Goal: Task Accomplishment & Management: Complete application form

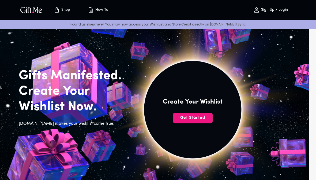
click at [195, 124] on img at bounding box center [192, 109] width 241 height 241
click at [189, 119] on span "Get Started" at bounding box center [193, 118] width 40 height 6
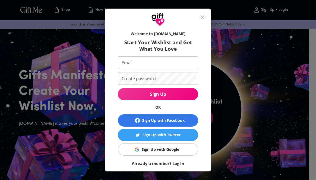
click at [186, 119] on span "Sign Up with Facebook" at bounding box center [158, 120] width 76 height 6
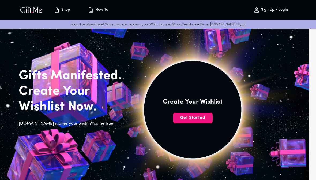
click at [199, 118] on span "Get Started" at bounding box center [193, 118] width 40 height 6
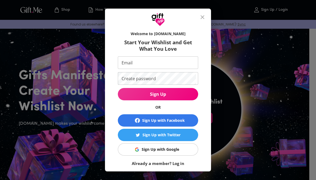
click at [180, 151] on span "Sign Up with Google" at bounding box center [157, 149] width 74 height 6
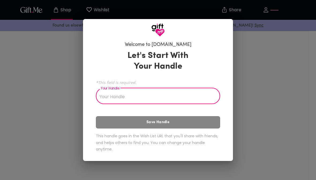
click at [197, 98] on input "Your Handle" at bounding box center [155, 96] width 118 height 15
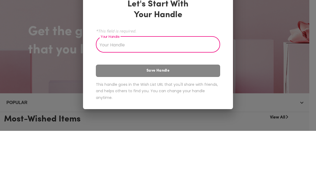
click at [110, 92] on input "Your Handle" at bounding box center [155, 99] width 118 height 15
click at [138, 53] on h3 "Let's Start With Your Handle" at bounding box center [158, 63] width 75 height 21
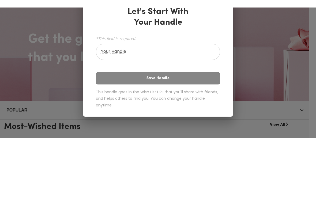
scroll to position [54, 0]
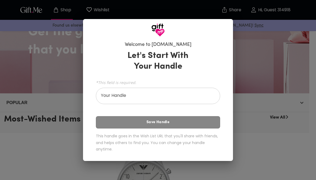
click at [196, 44] on div "Welcome to Gift.me Let's Start With Your Handle *This field is required. Your H…" at bounding box center [158, 98] width 133 height 118
click at [199, 95] on input "Your Handle" at bounding box center [155, 96] width 118 height 15
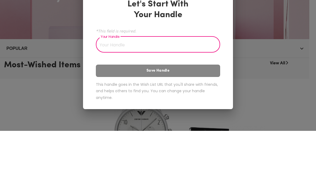
type input "2"
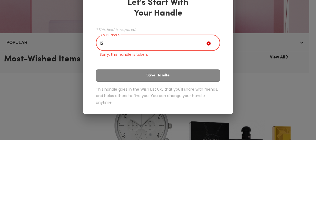
type input "1"
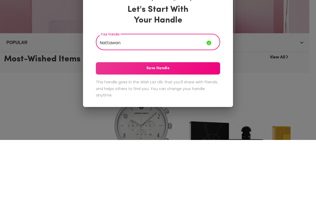
type input "Nattawan"
click at [184, 125] on span "Save Handle" at bounding box center [158, 128] width 124 height 6
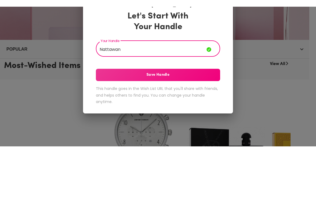
scroll to position [114, 0]
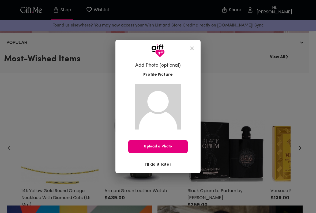
click at [164, 165] on span "I'll do it later" at bounding box center [158, 165] width 27 height 6
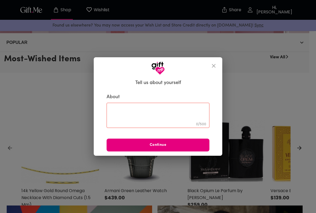
click at [215, 63] on icon "close" at bounding box center [214, 66] width 6 height 6
